Goal: Task Accomplishment & Management: Use online tool/utility

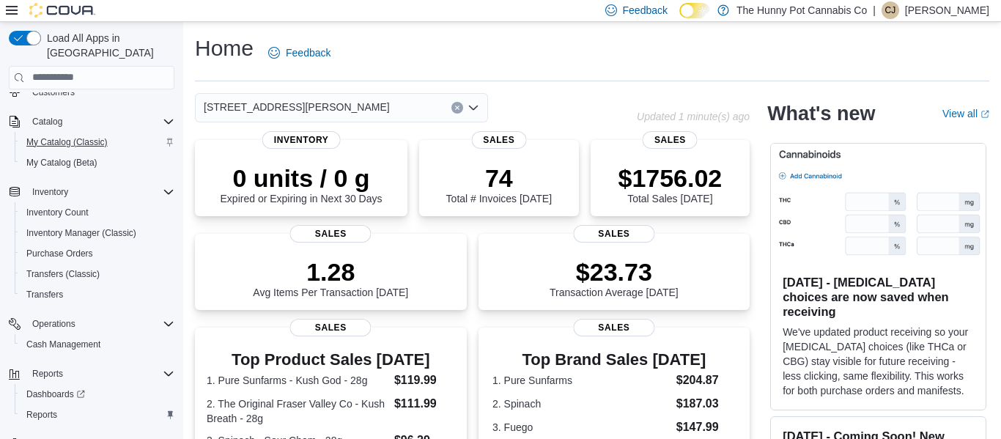
scroll to position [128, 0]
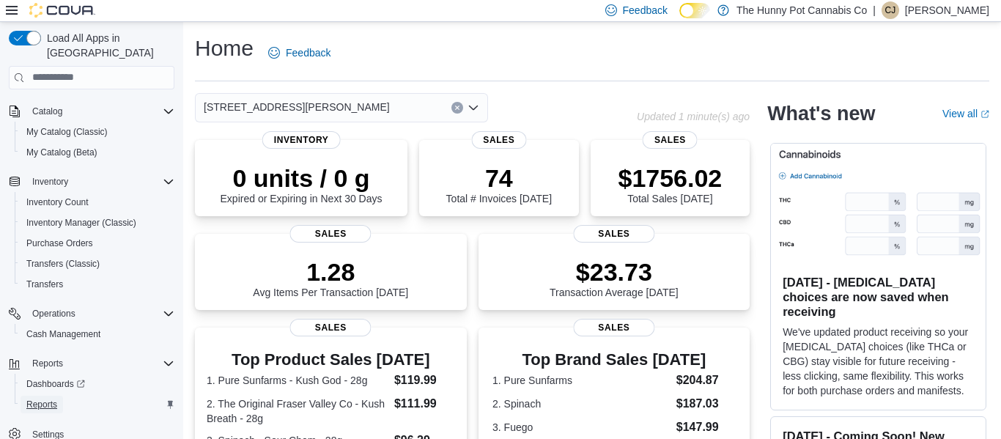
click at [42, 397] on span "Reports" at bounding box center [41, 405] width 31 height 18
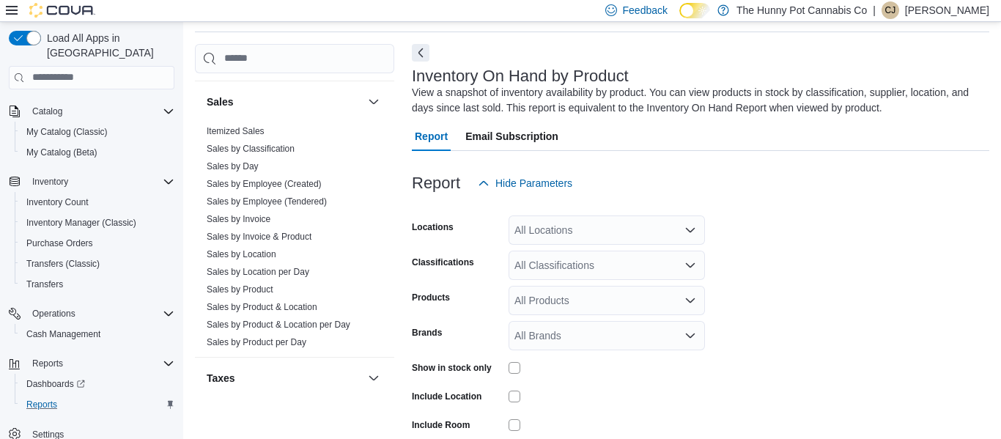
scroll to position [626, 0]
click at [287, 195] on link "Sales by Employee (Tendered)" at bounding box center [267, 200] width 120 height 10
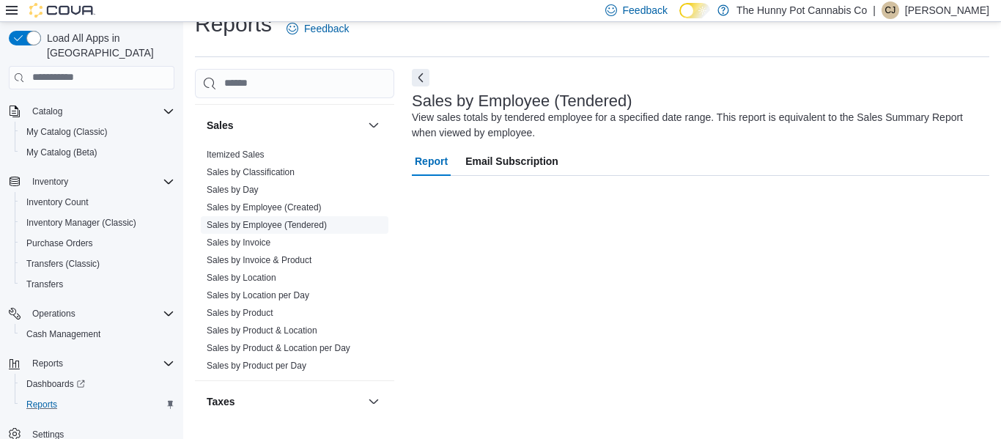
scroll to position [24, 0]
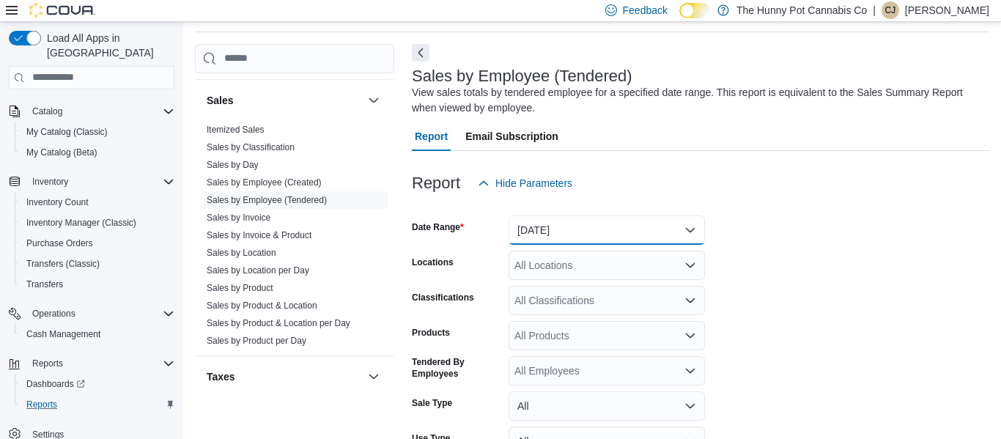
click at [603, 231] on button "[DATE]" at bounding box center [607, 229] width 196 height 29
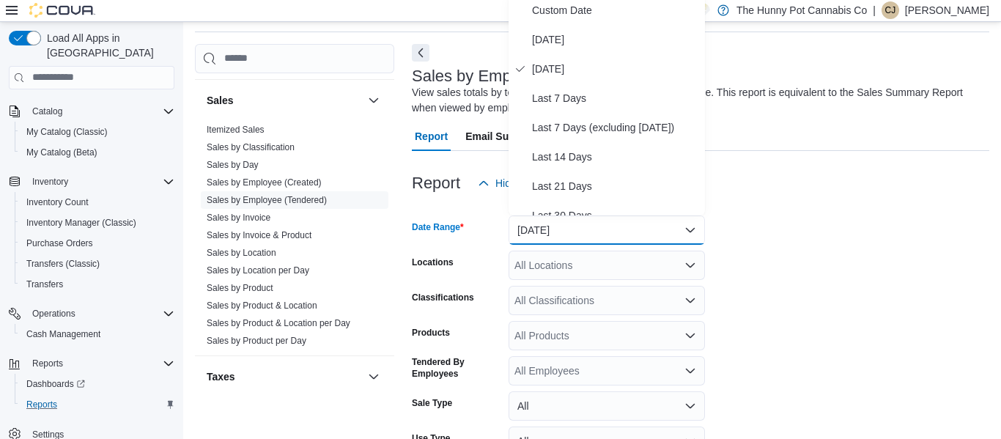
scroll to position [45, 0]
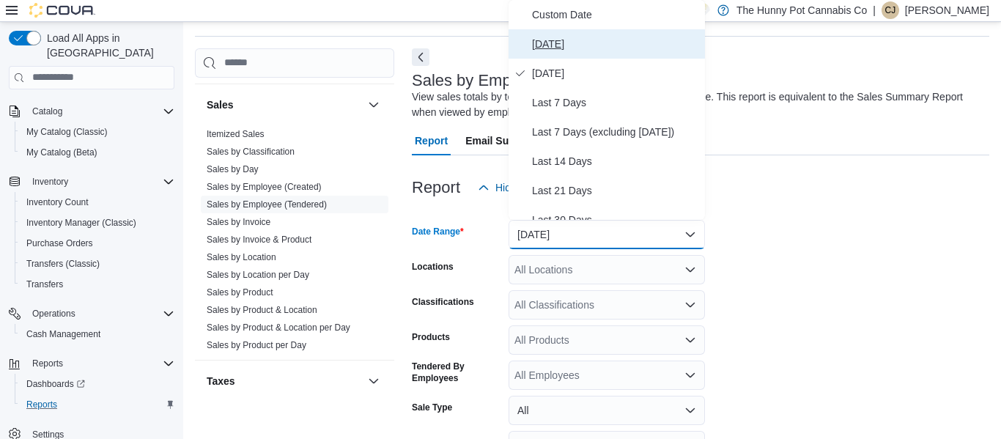
click at [554, 43] on span "[DATE]" at bounding box center [615, 44] width 167 height 18
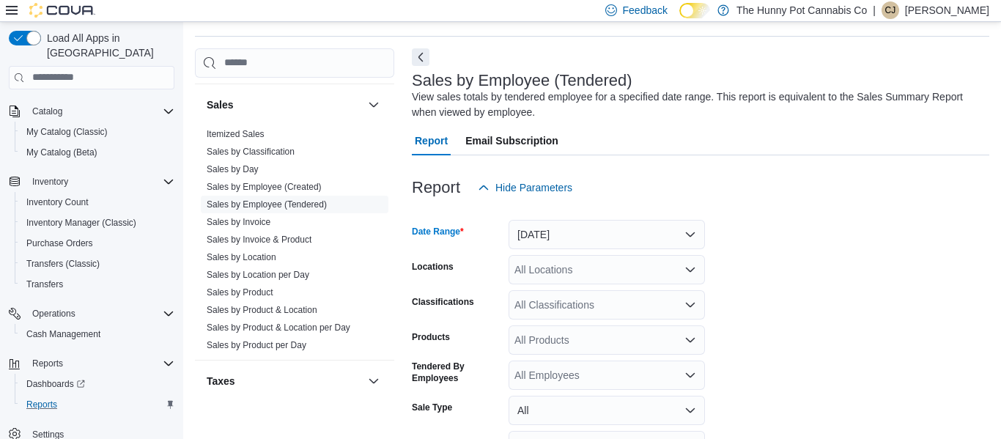
click at [528, 271] on div "All Locations" at bounding box center [607, 269] width 196 height 29
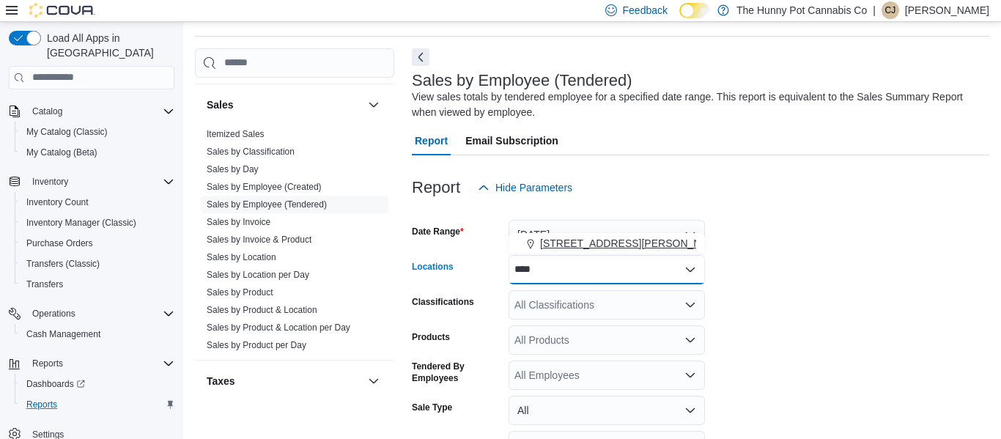
type input "****"
click at [552, 248] on span "[STREET_ADDRESS][PERSON_NAME]" at bounding box center [633, 243] width 186 height 15
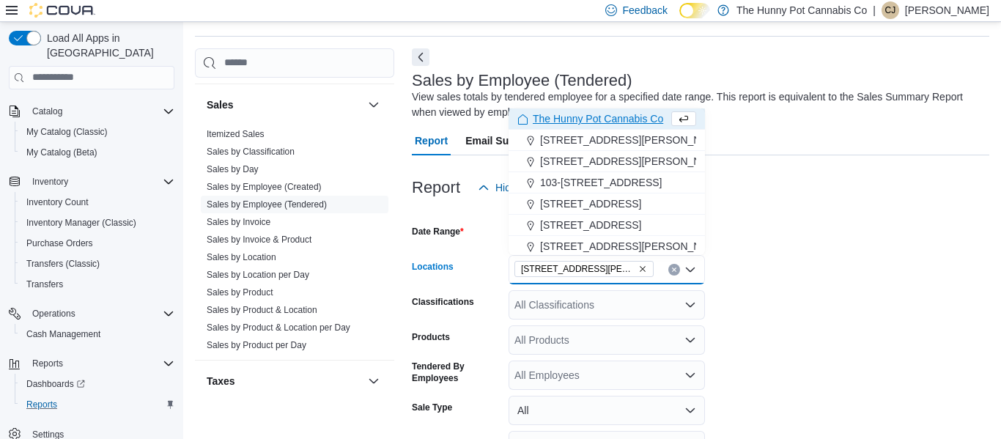
click at [542, 302] on div "All Classifications" at bounding box center [607, 304] width 196 height 29
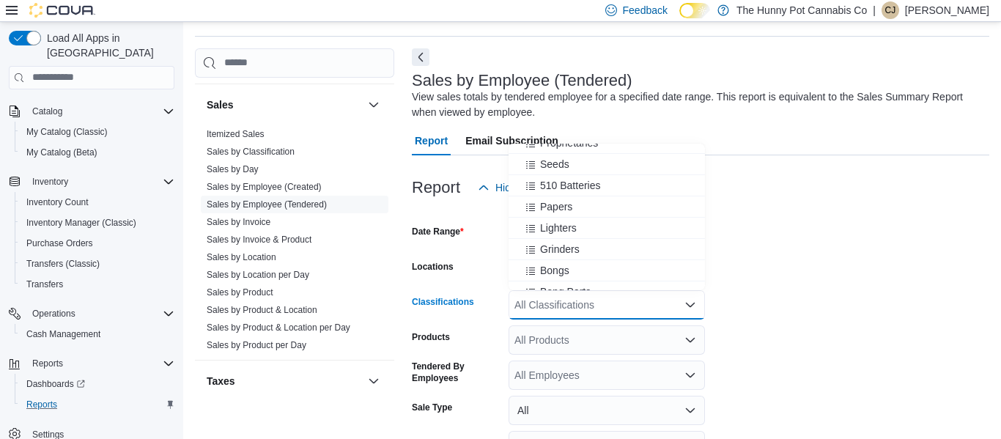
scroll to position [696, 0]
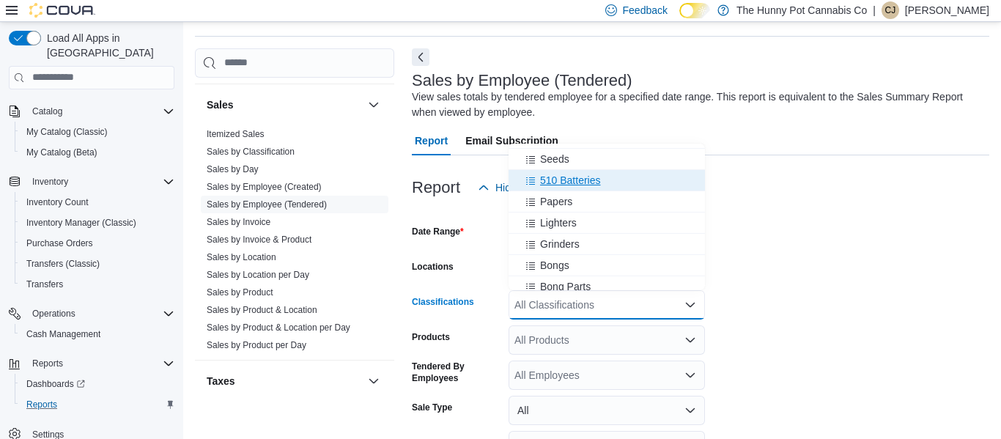
click at [581, 181] on span "510 Batteries" at bounding box center [570, 180] width 61 height 15
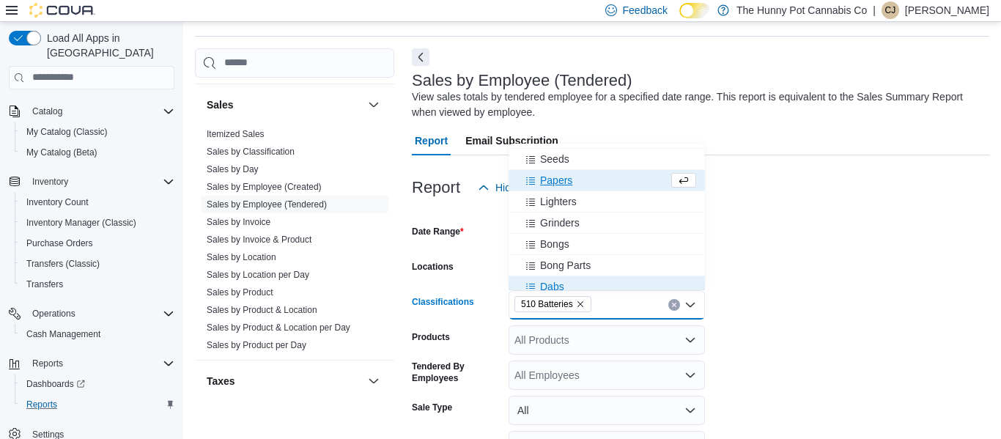
click at [558, 288] on span "Dabs" at bounding box center [552, 286] width 24 height 15
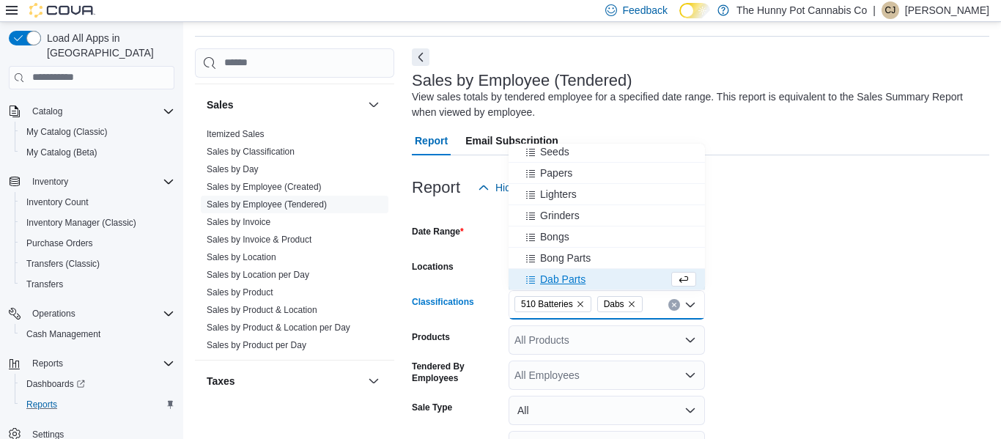
click at [558, 281] on span "Dab Parts" at bounding box center [562, 279] width 45 height 15
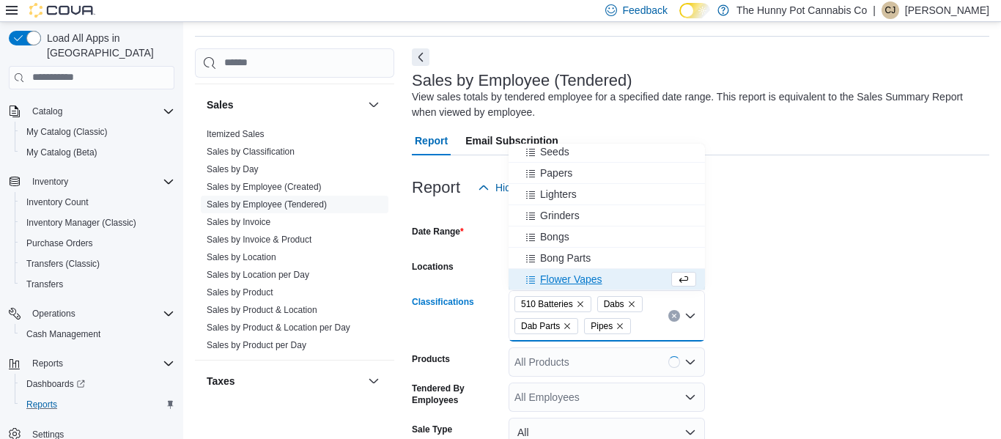
click at [558, 281] on span "Flower Vapes" at bounding box center [571, 279] width 62 height 15
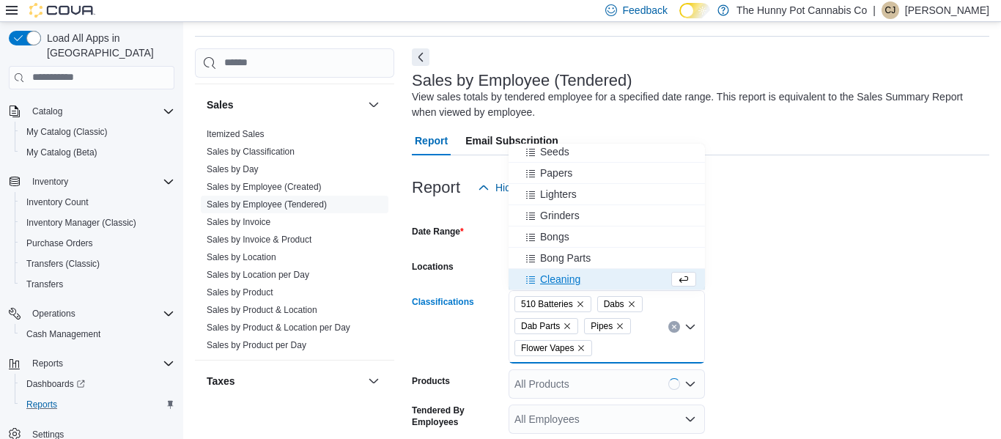
click at [558, 281] on span "Cleaning" at bounding box center [560, 279] width 40 height 15
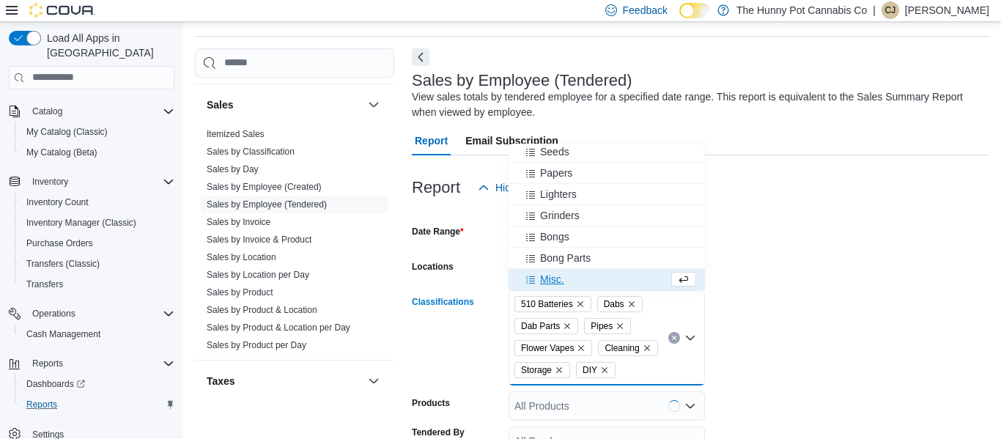
click at [558, 281] on span "Misc." at bounding box center [552, 279] width 24 height 15
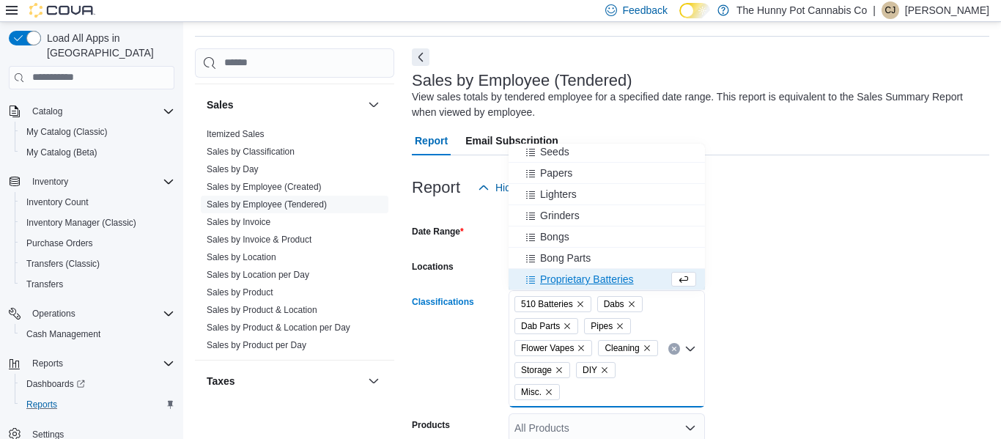
click at [559, 269] on button "Proprietary Batteries" at bounding box center [607, 279] width 196 height 21
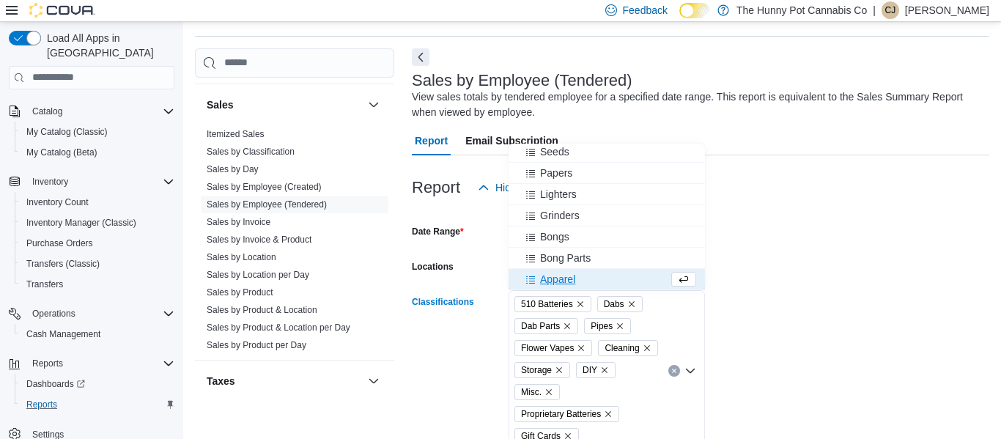
click at [559, 269] on button "Apparel" at bounding box center [607, 279] width 196 height 21
click at [559, 269] on span "[STREET_ADDRESS][PERSON_NAME]" at bounding box center [584, 269] width 139 height 16
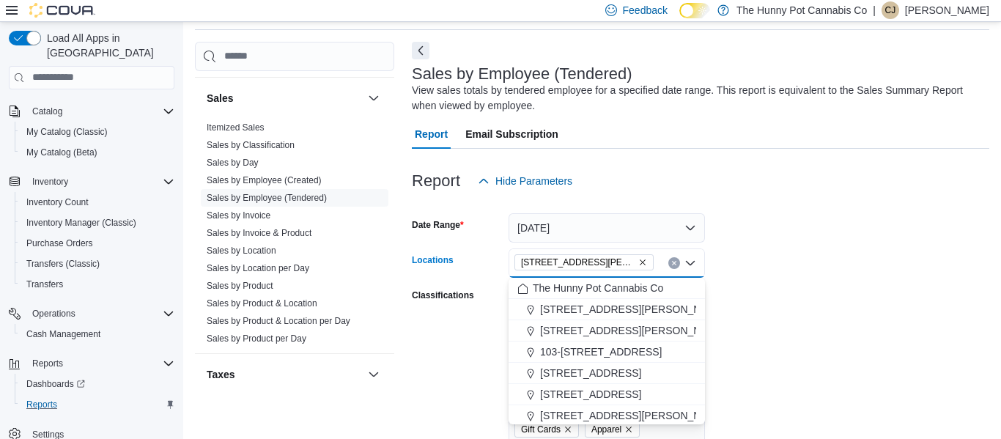
click at [796, 298] on form "Date Range [DATE] Locations [STREET_ADDRESS][GEOGRAPHIC_DATA][PERSON_NAME]. Sel…" at bounding box center [701, 429] width 578 height 466
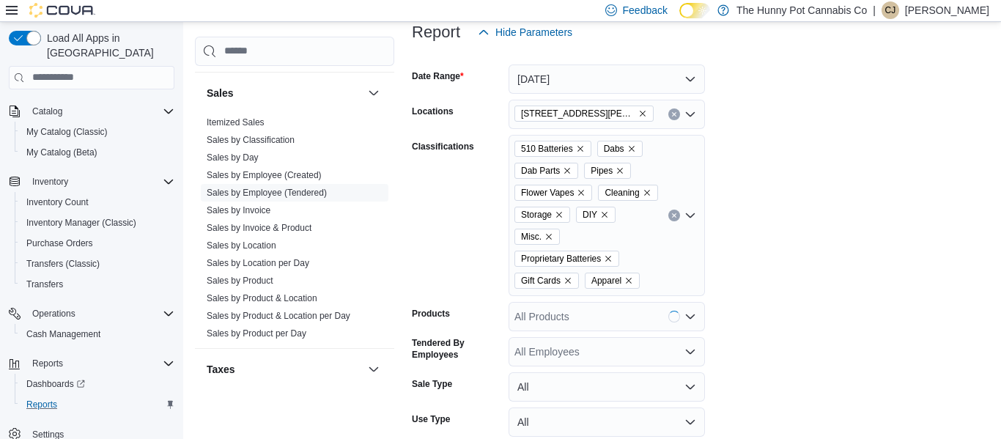
scroll to position [213, 0]
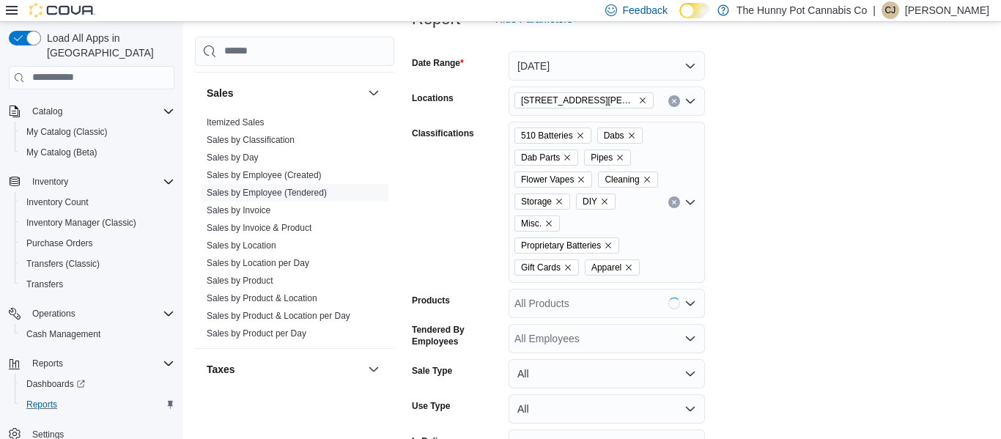
click at [569, 265] on icon "Remove Gift Cards from selection in this group" at bounding box center [568, 267] width 9 height 9
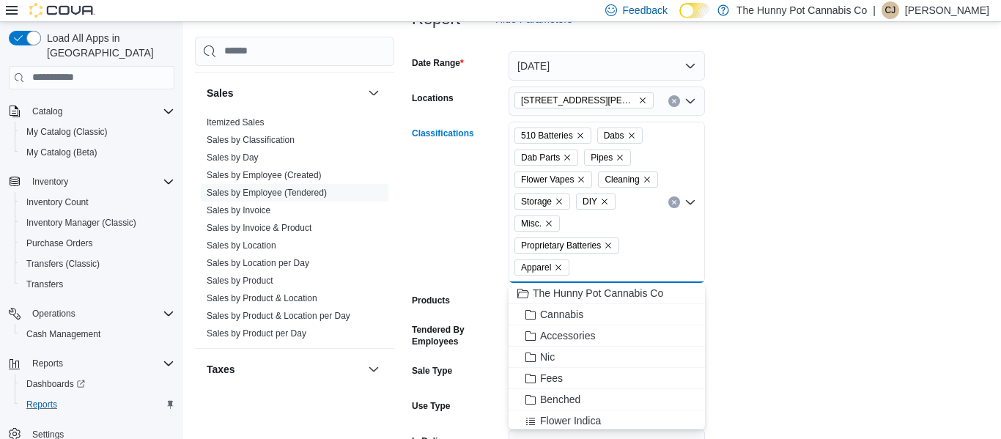
click at [621, 264] on div "510 Batteries Dabs Dab Parts Pipes Flower Vapes Cleaning Storage DIY Misc. Prop…" at bounding box center [607, 202] width 196 height 161
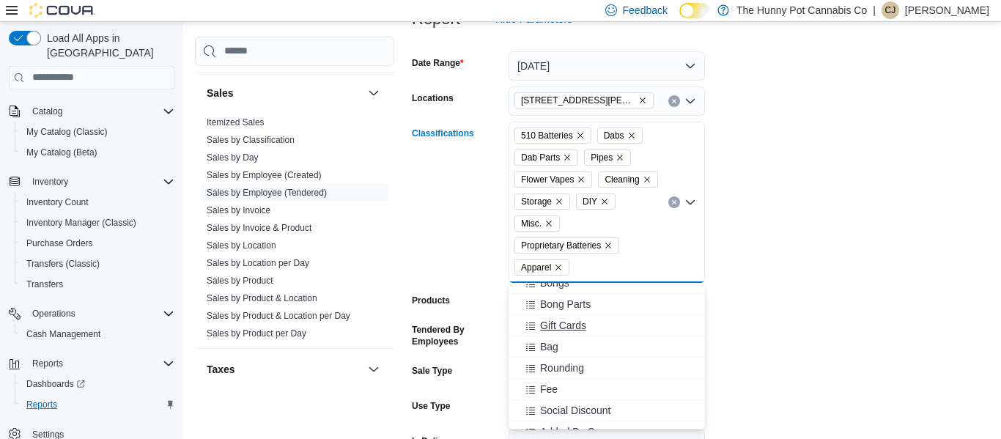
scroll to position [796, 0]
click at [554, 301] on span "Bong Parts" at bounding box center [565, 305] width 51 height 15
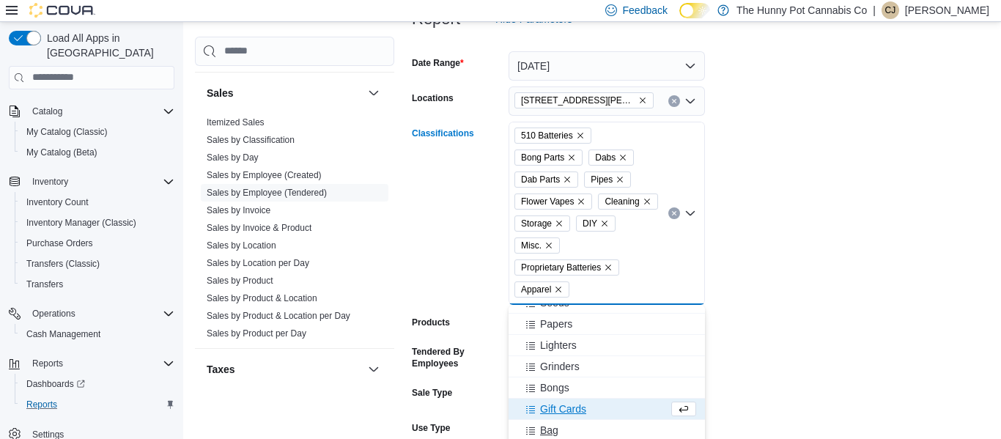
scroll to position [708, 0]
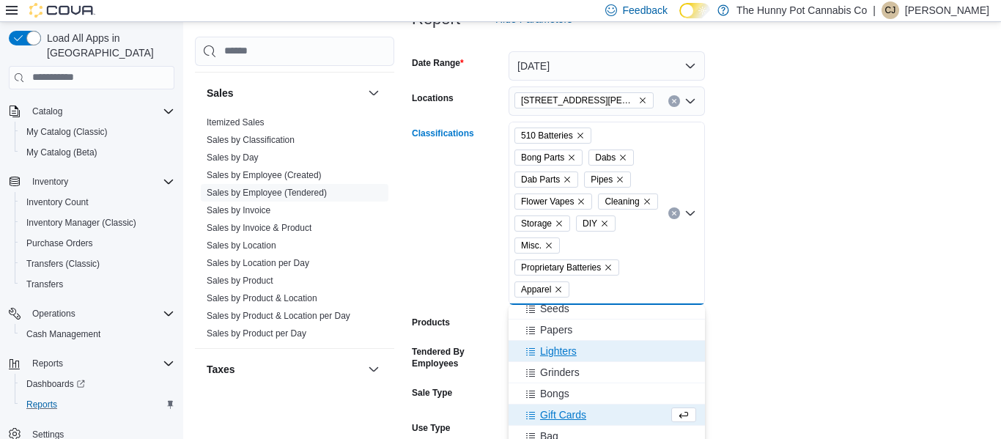
click at [562, 349] on span "Lighters" at bounding box center [558, 351] width 37 height 15
click at [562, 349] on span "Grinders" at bounding box center [560, 351] width 40 height 15
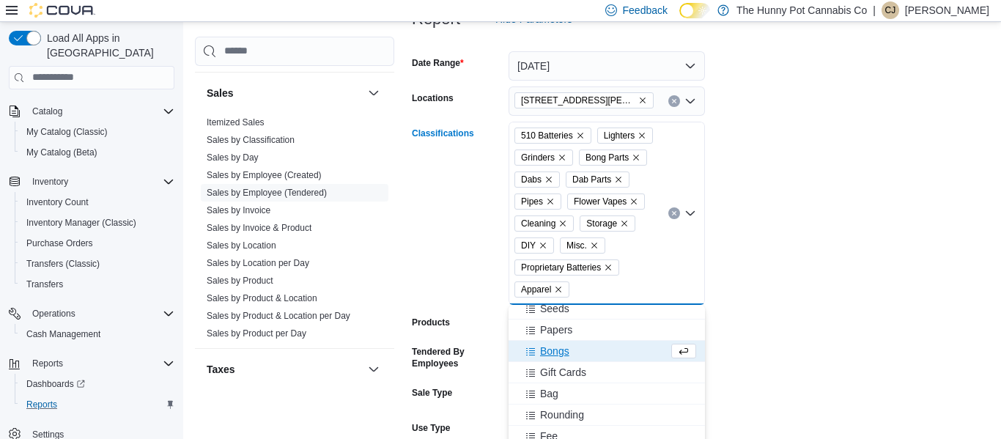
click at [562, 349] on span "Bongs" at bounding box center [554, 351] width 29 height 15
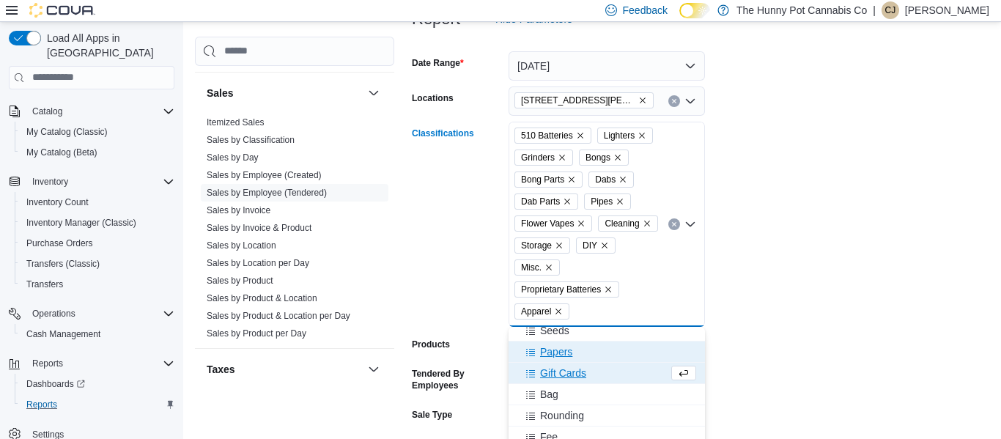
click at [562, 349] on span "Papers" at bounding box center [556, 352] width 32 height 15
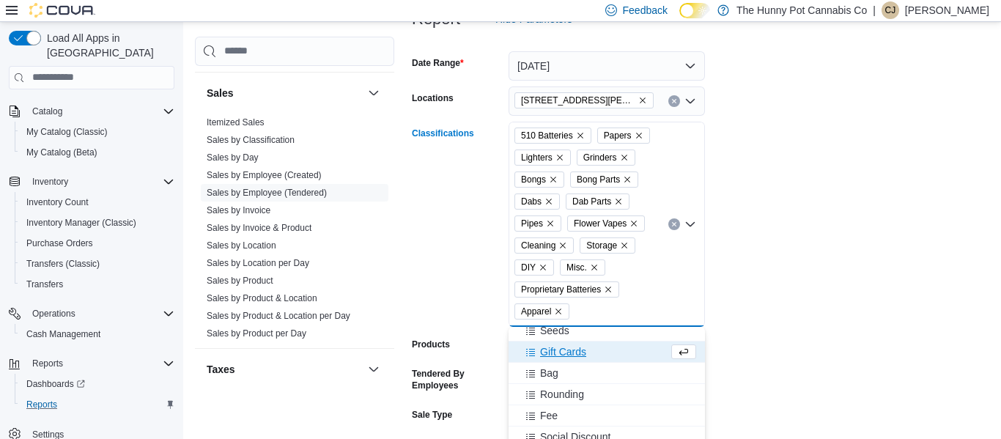
click at [861, 401] on form "Date Range [DATE] Locations [STREET_ADDRESS][PERSON_NAME] Classifications 510 B…" at bounding box center [701, 289] width 578 height 510
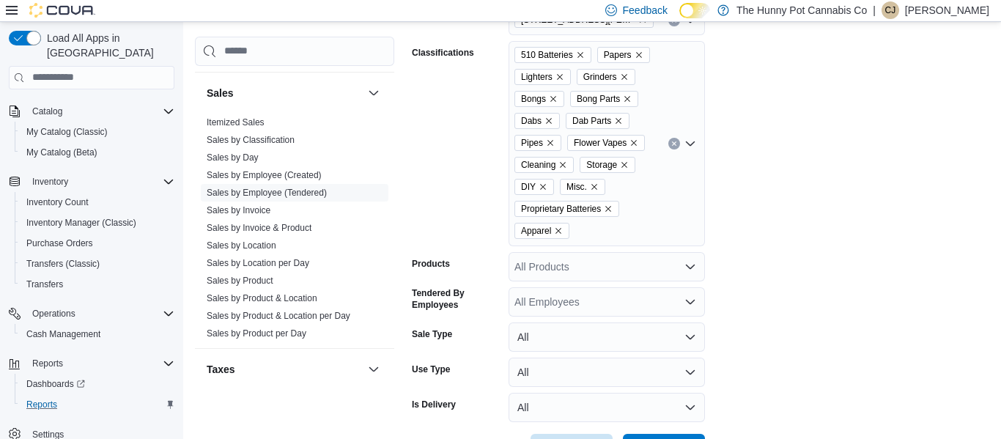
scroll to position [347, 0]
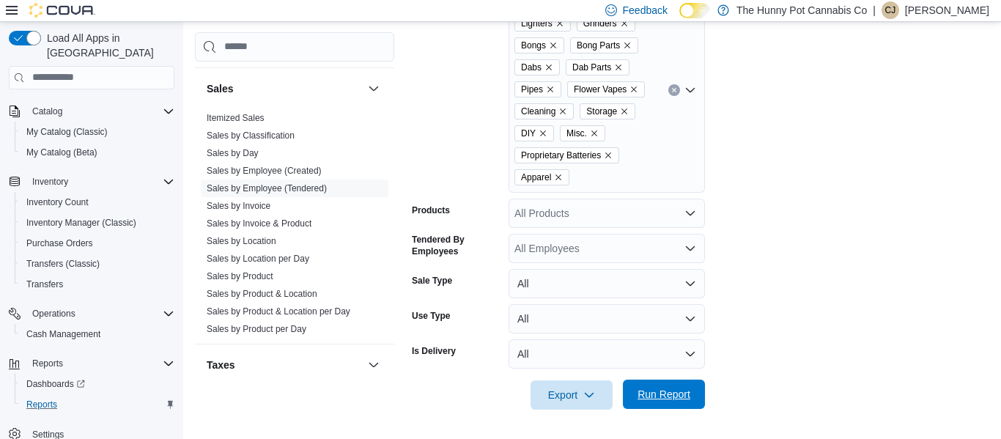
click at [657, 399] on span "Run Report" at bounding box center [664, 394] width 53 height 15
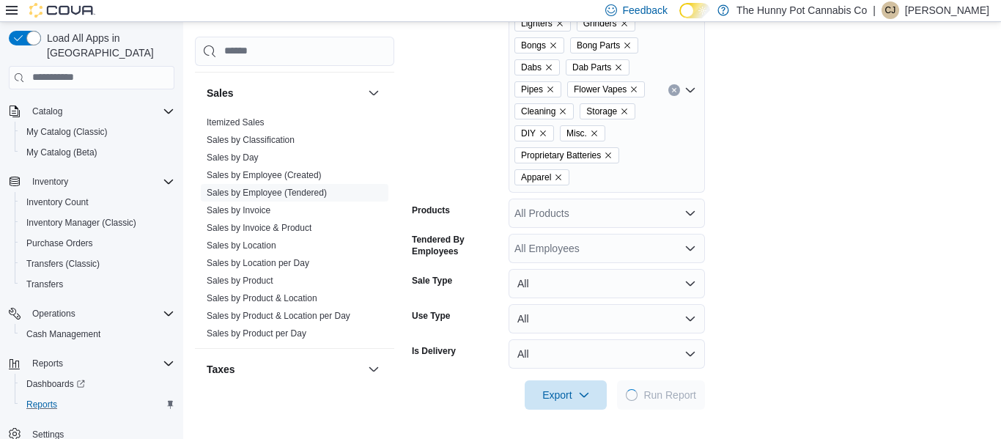
click at [839, 277] on form "Date Range [DATE] Locations [STREET_ADDRESS][PERSON_NAME] Classifications 510 B…" at bounding box center [701, 155] width 578 height 510
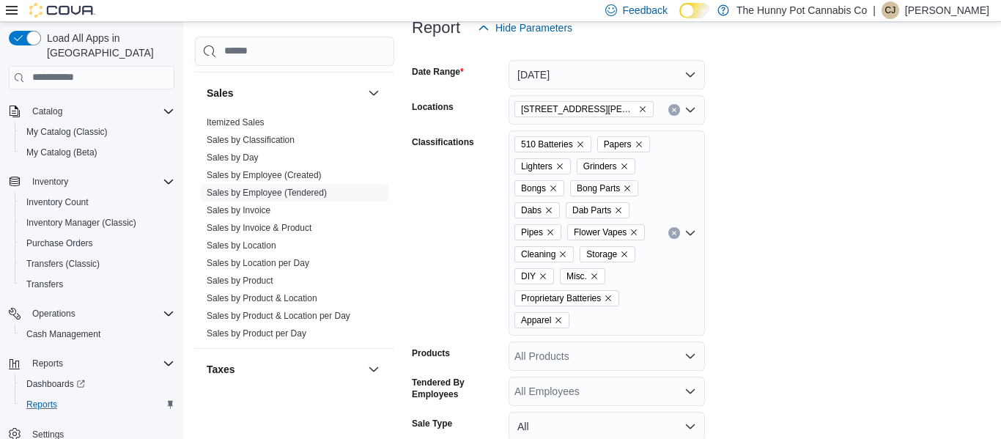
scroll to position [205, 0]
click at [677, 230] on icon "Clear input" at bounding box center [674, 232] width 6 height 6
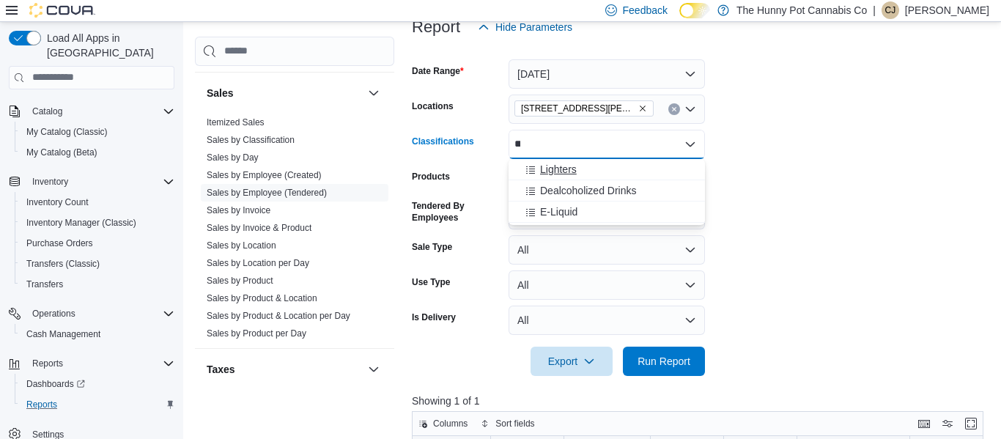
type input "**"
click at [573, 173] on span "Lighters" at bounding box center [558, 169] width 37 height 15
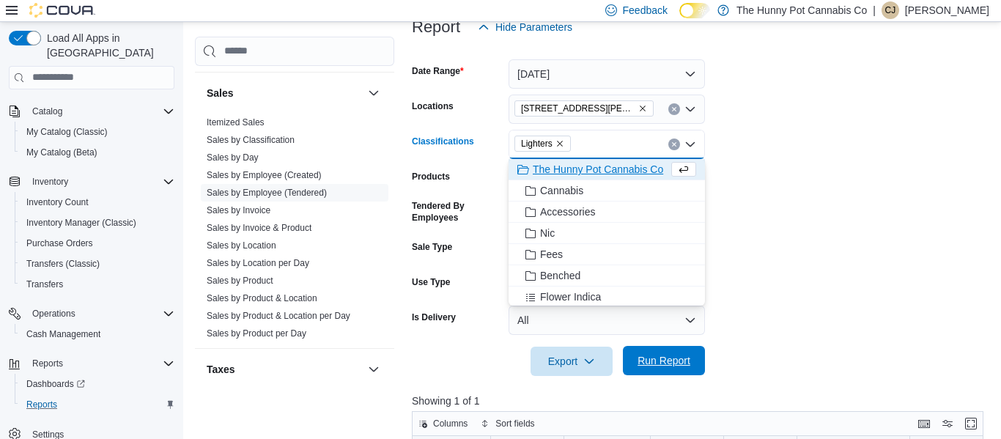
click at [653, 362] on span "Run Report" at bounding box center [664, 360] width 53 height 15
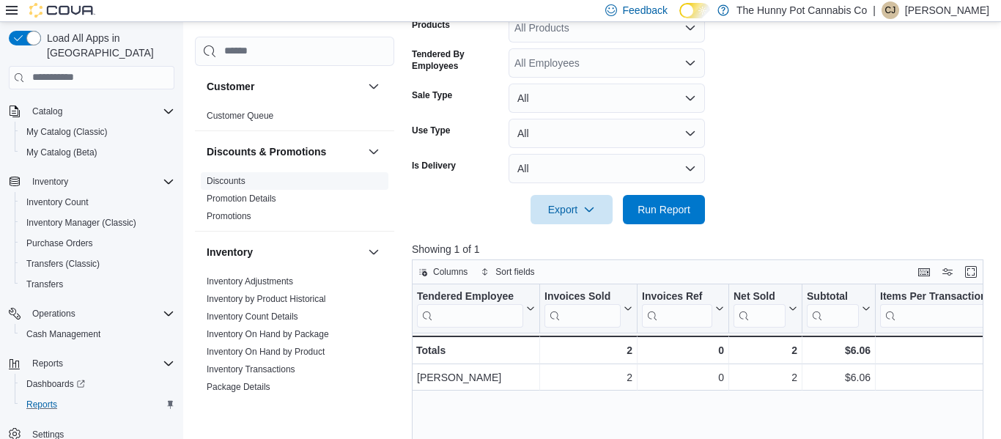
click at [229, 179] on link "Discounts" at bounding box center [226, 181] width 39 height 10
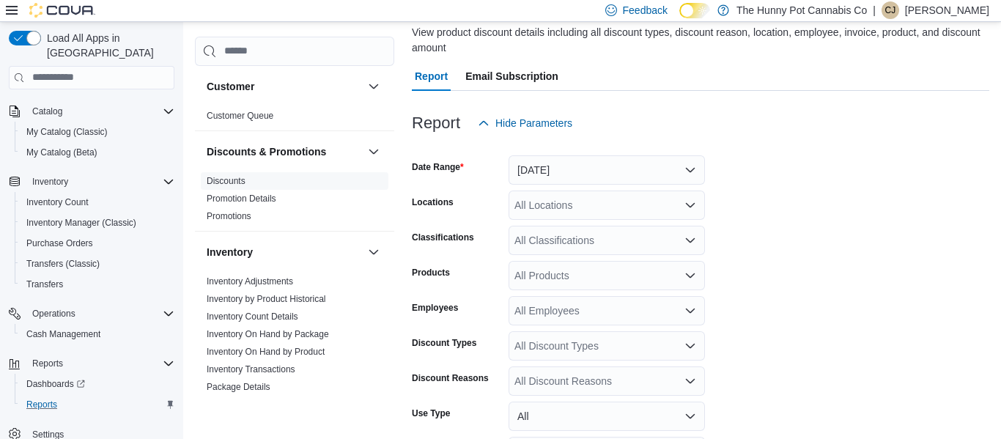
scroll to position [49, 0]
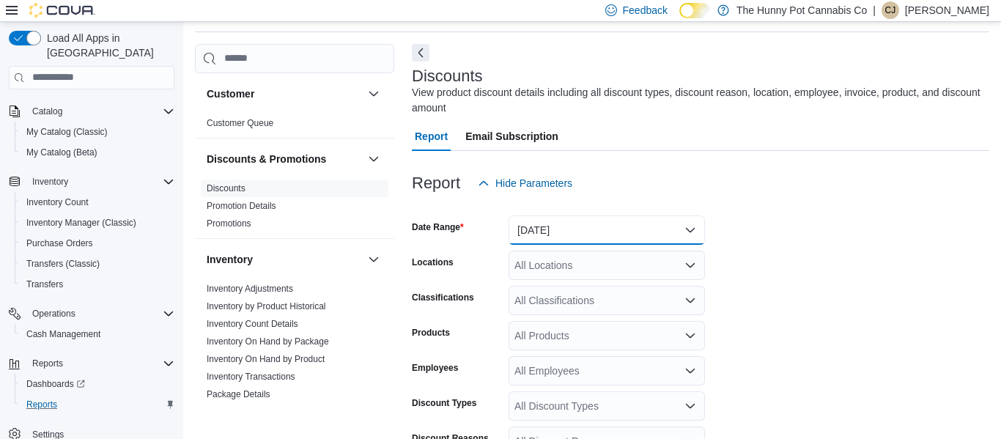
click at [525, 223] on button "[DATE]" at bounding box center [607, 229] width 196 height 29
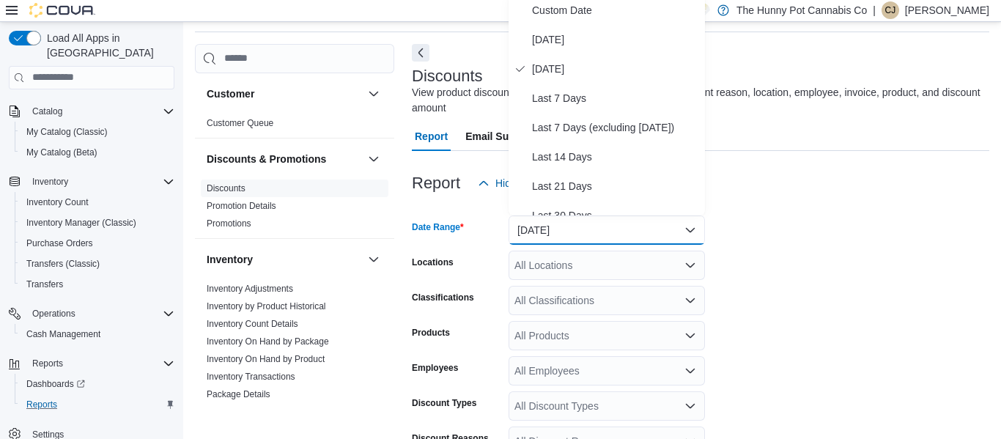
scroll to position [45, 0]
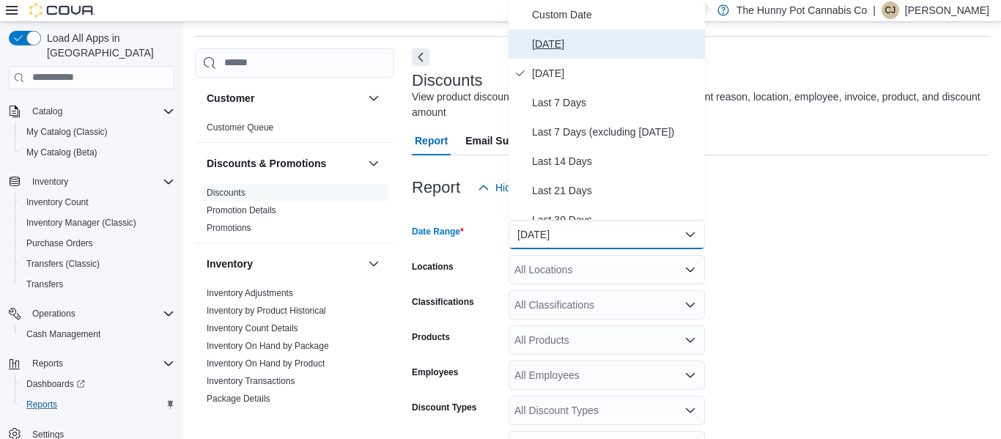
click at [555, 43] on span "[DATE]" at bounding box center [615, 44] width 167 height 18
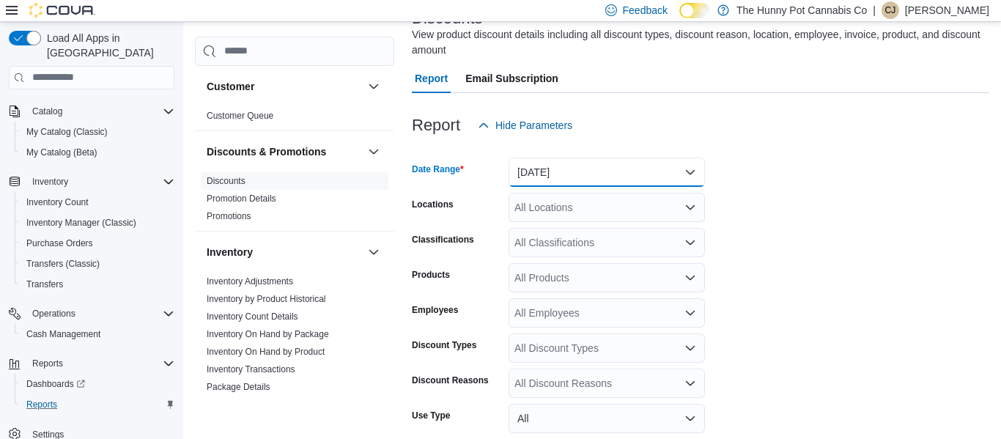
scroll to position [106, 0]
click at [564, 362] on div "All Discount Types" at bounding box center [607, 348] width 196 height 29
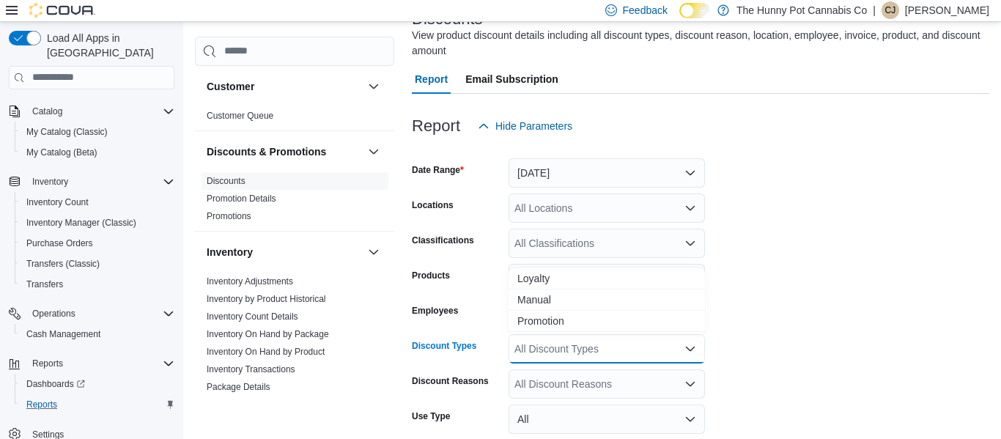
click at [553, 386] on div "All Discount Reasons" at bounding box center [607, 383] width 196 height 29
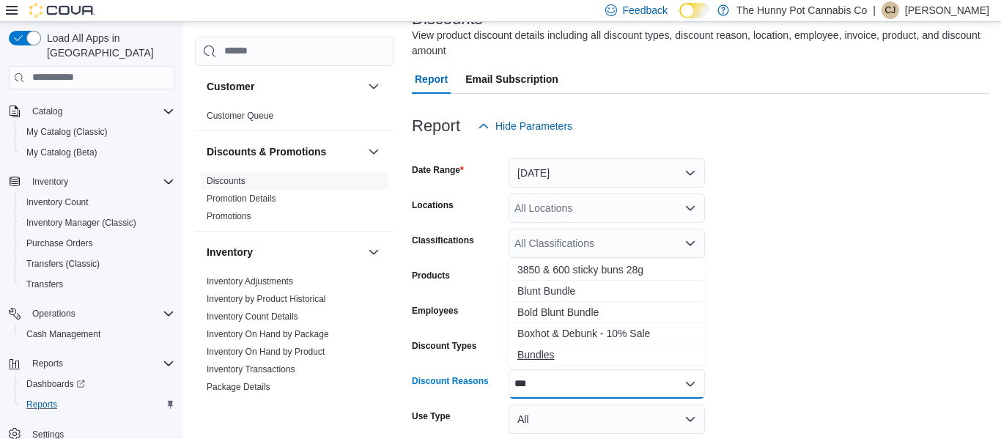
type input "***"
click at [522, 361] on span "Bundles" at bounding box center [606, 354] width 179 height 15
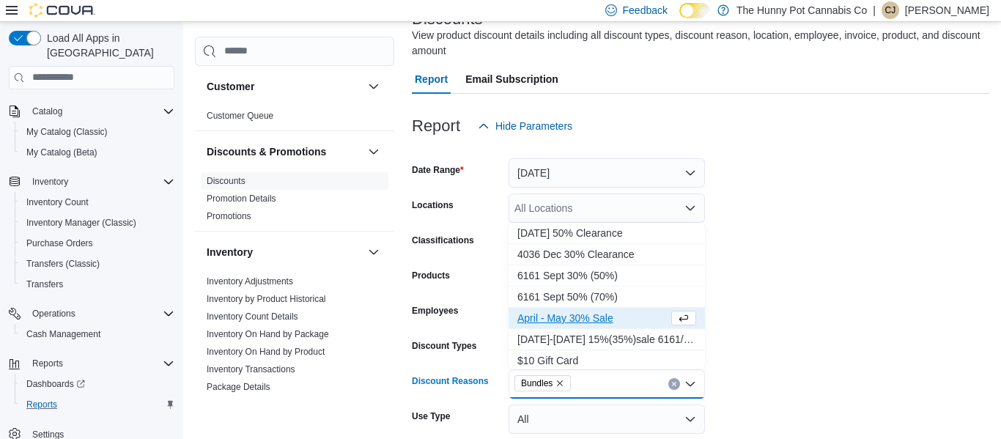
click at [553, 208] on div "All Locations" at bounding box center [607, 208] width 196 height 29
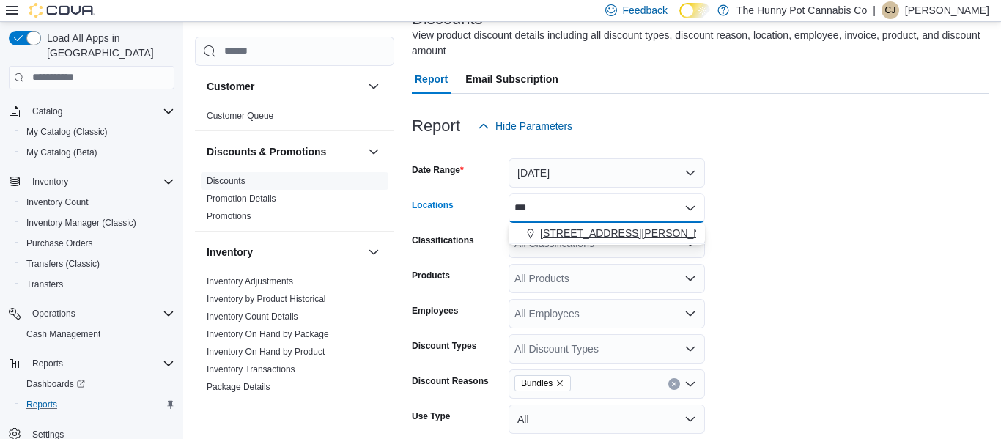
type input "***"
click at [577, 237] on span "[STREET_ADDRESS][PERSON_NAME]" at bounding box center [633, 233] width 186 height 15
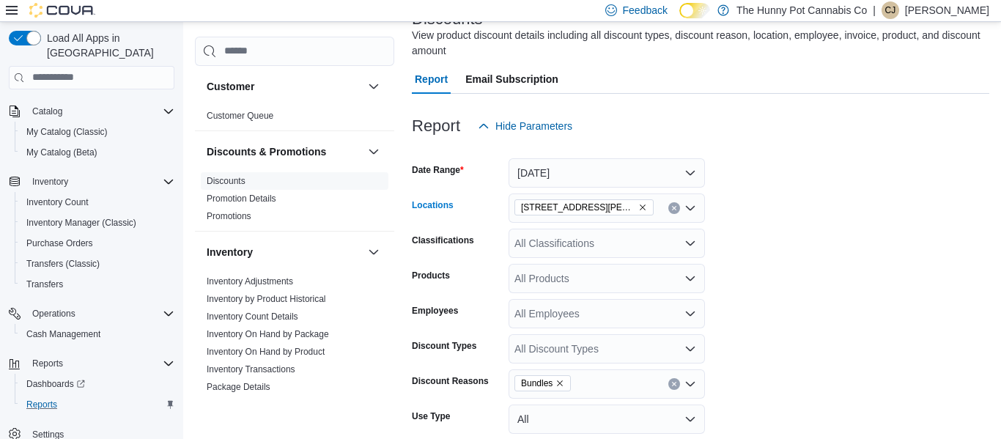
scroll to position [242, 0]
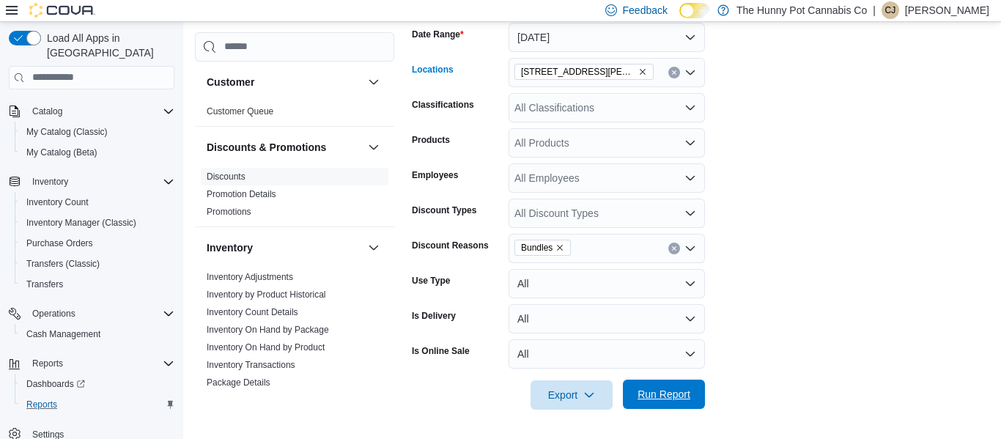
click at [681, 391] on span "Run Report" at bounding box center [664, 394] width 53 height 15
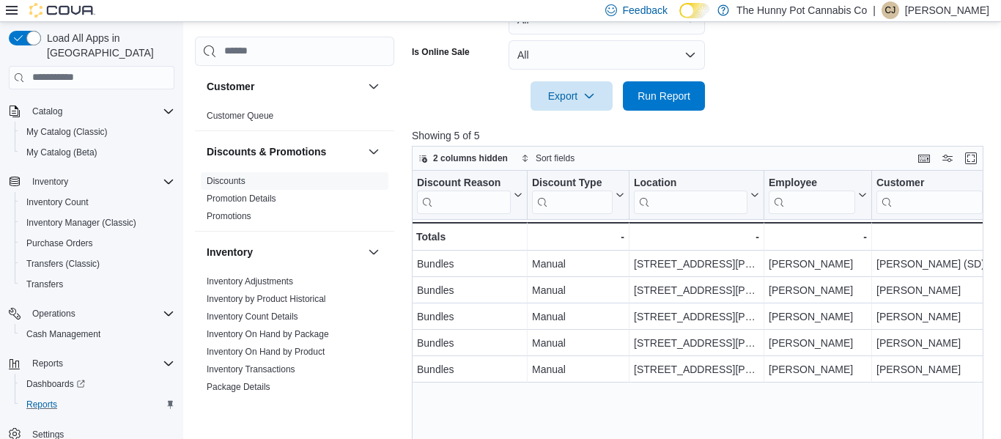
click at [794, 410] on div "Discount Reason Click to view column header actions Discount Type Click to view…" at bounding box center [698, 334] width 572 height 326
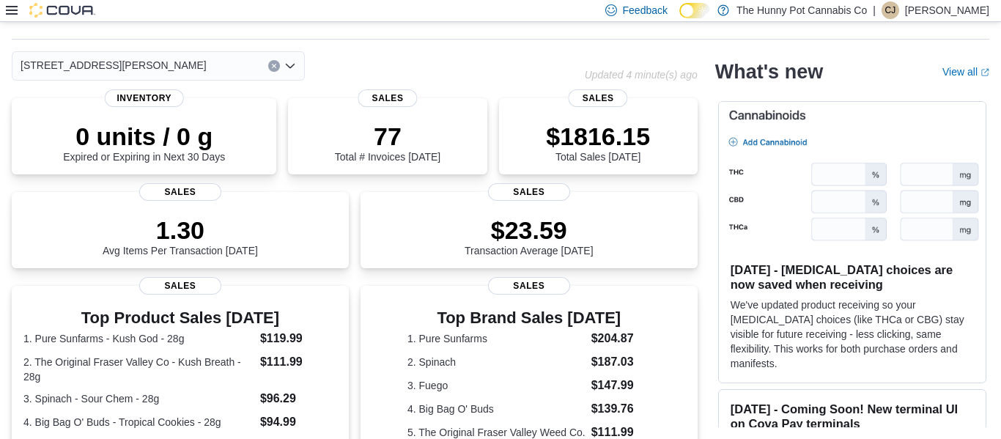
scroll to position [394, 0]
